Goal: Information Seeking & Learning: Learn about a topic

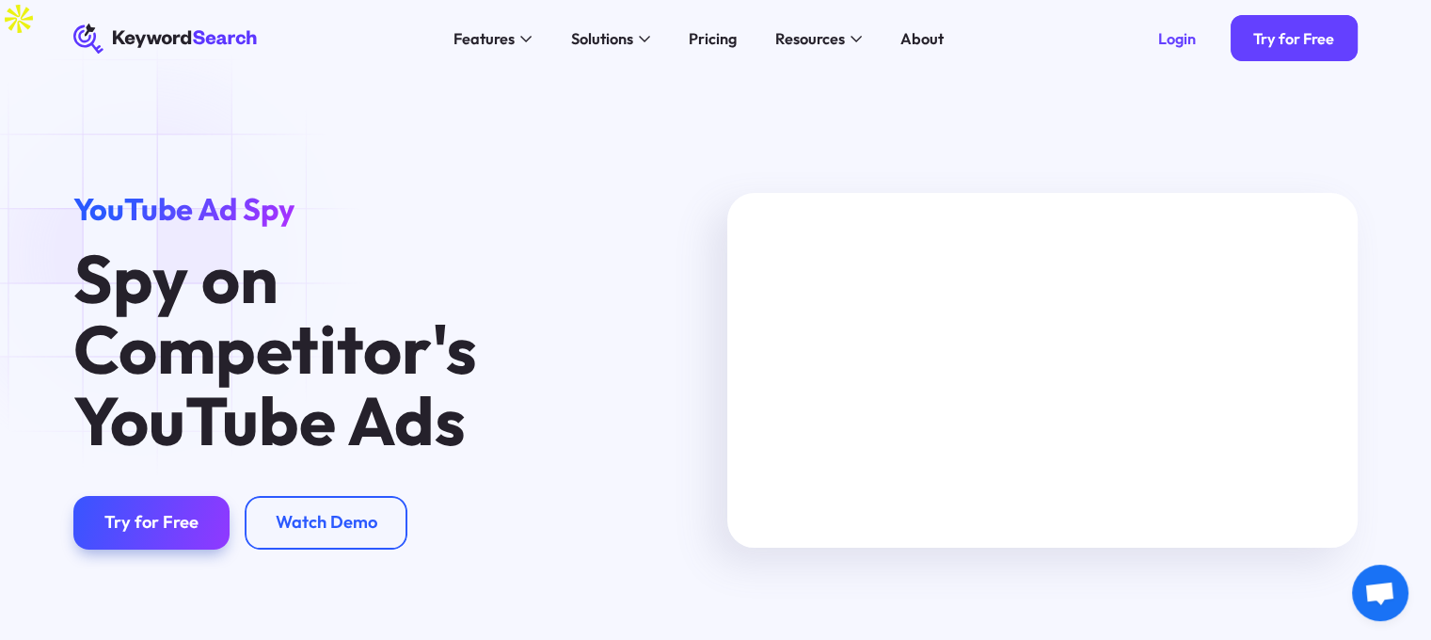
click at [147, 25] on icon "KeywordSearch" at bounding box center [167, 39] width 188 height 31
